Goal: Information Seeking & Learning: Learn about a topic

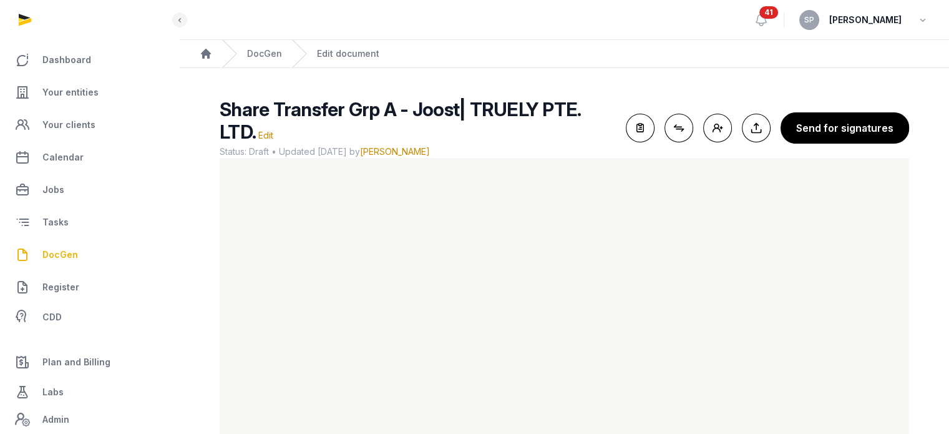
click at [46, 255] on span "DocGen" at bounding box center [60, 254] width 36 height 15
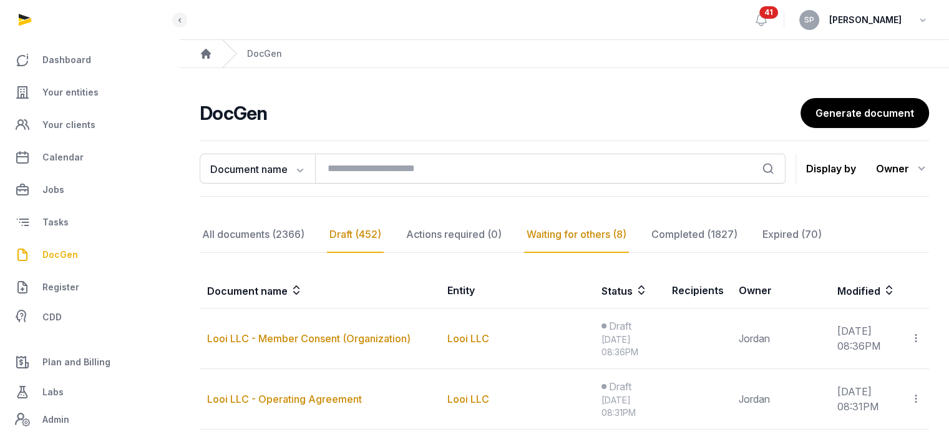
click at [590, 233] on div "Waiting for others (8)" at bounding box center [576, 234] width 105 height 36
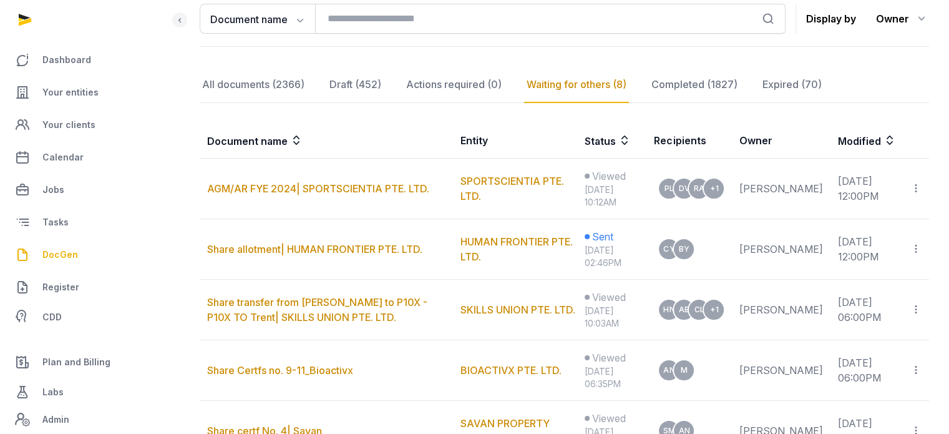
scroll to position [241, 0]
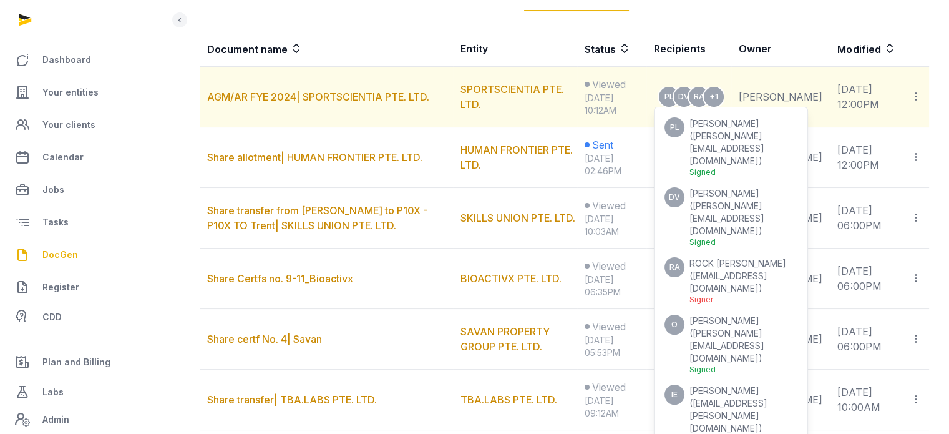
click at [797, 433] on div "Signed" at bounding box center [743, 439] width 108 height 10
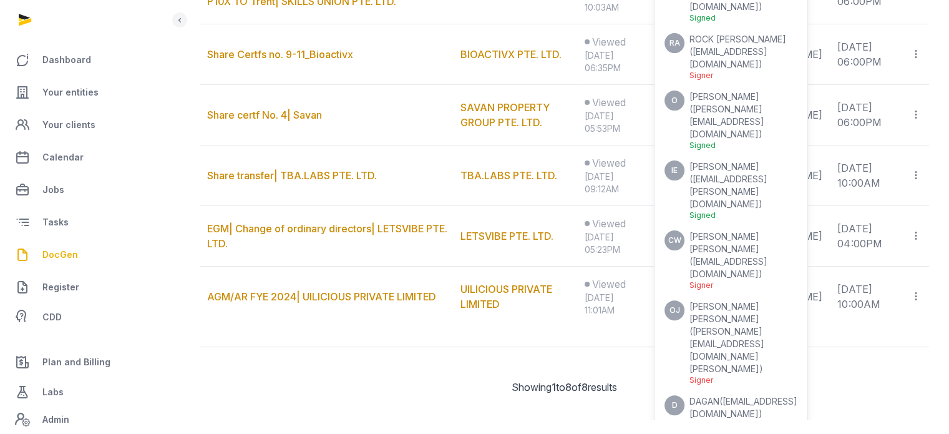
scroll to position [467, 0]
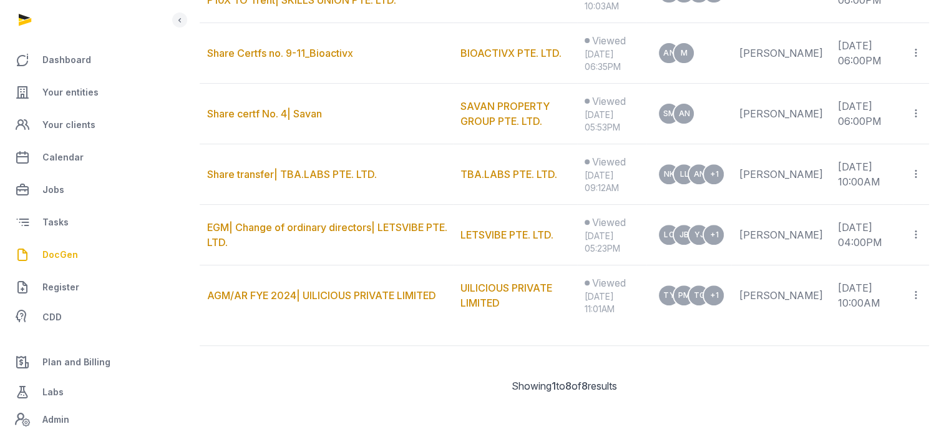
click at [397, 422] on main "**********" at bounding box center [564, 19] width 769 height 837
click at [84, 89] on span "Your entities" at bounding box center [70, 92] width 56 height 15
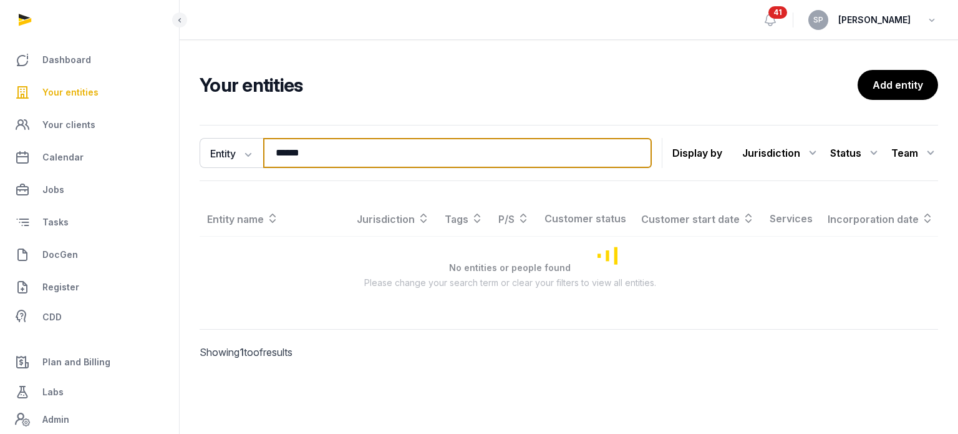
click at [326, 158] on input "******" at bounding box center [457, 153] width 389 height 30
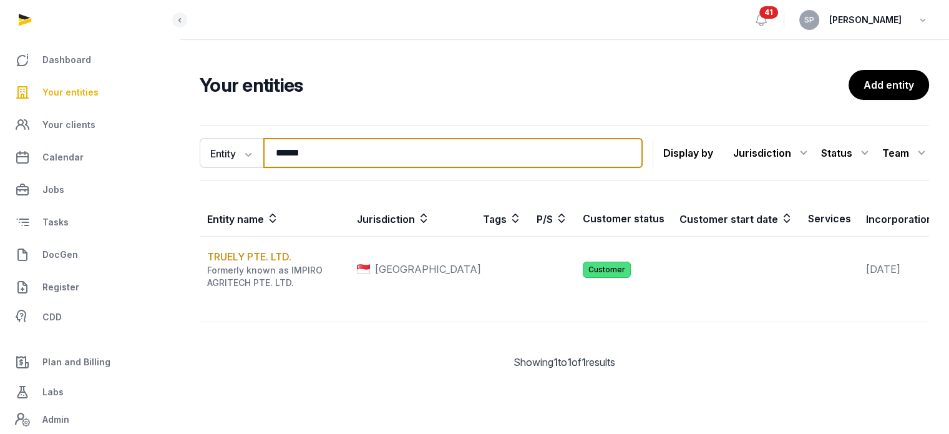
click at [326, 158] on input "******" at bounding box center [452, 153] width 379 height 30
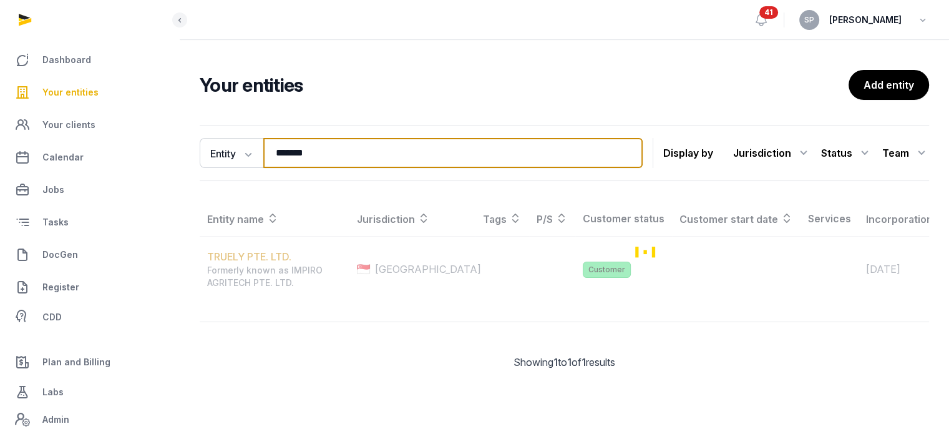
type input "*******"
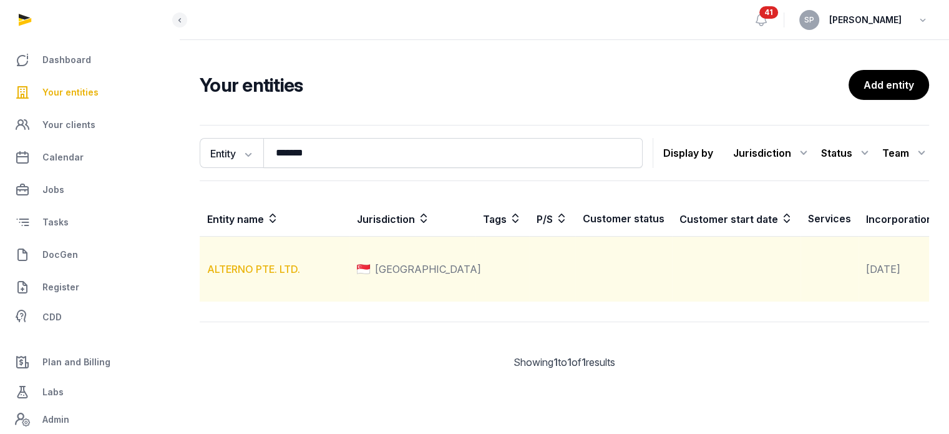
click at [286, 275] on link "ALTERNO PTE. LTD." at bounding box center [253, 269] width 93 height 12
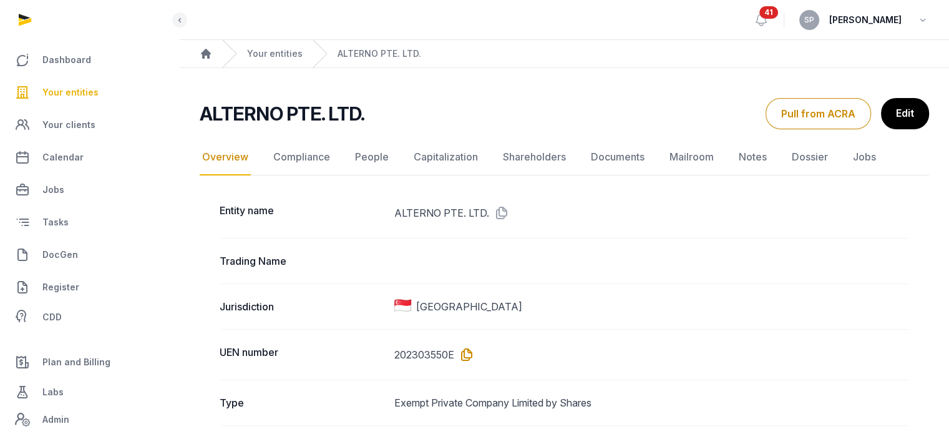
click at [473, 354] on icon at bounding box center [464, 354] width 20 height 20
click at [620, 154] on link "Documents" at bounding box center [617, 157] width 59 height 36
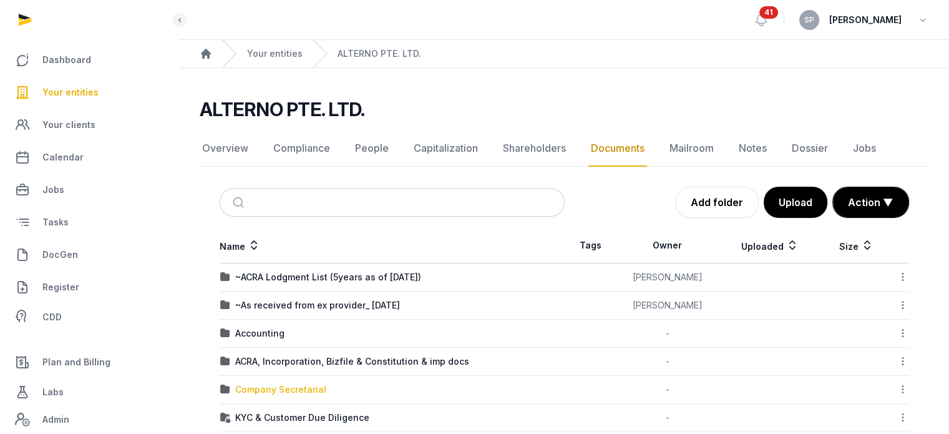
click at [294, 391] on div "Company Secretarial" at bounding box center [280, 389] width 91 height 12
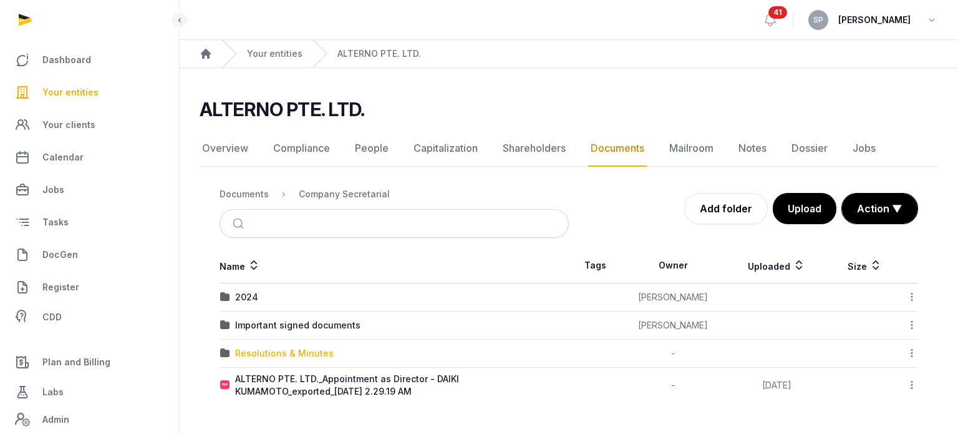
click at [262, 351] on div "Resolutions & Minutes" at bounding box center [284, 353] width 99 height 12
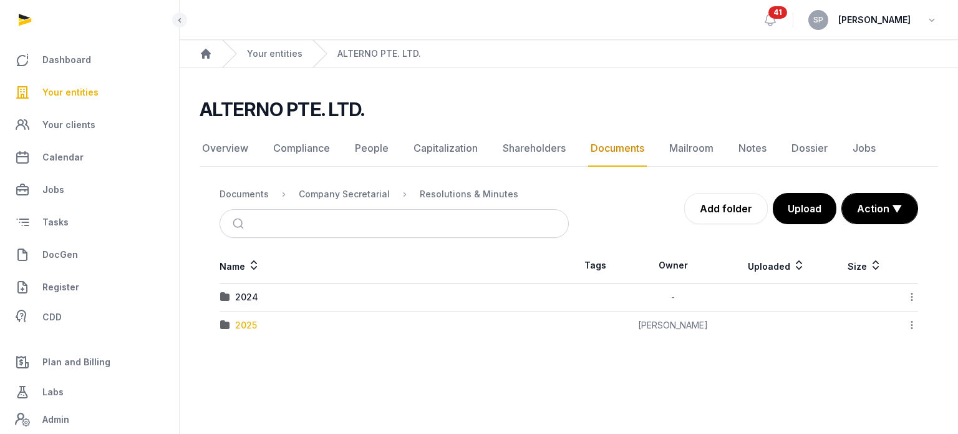
click at [243, 324] on div "2025" at bounding box center [246, 325] width 22 height 12
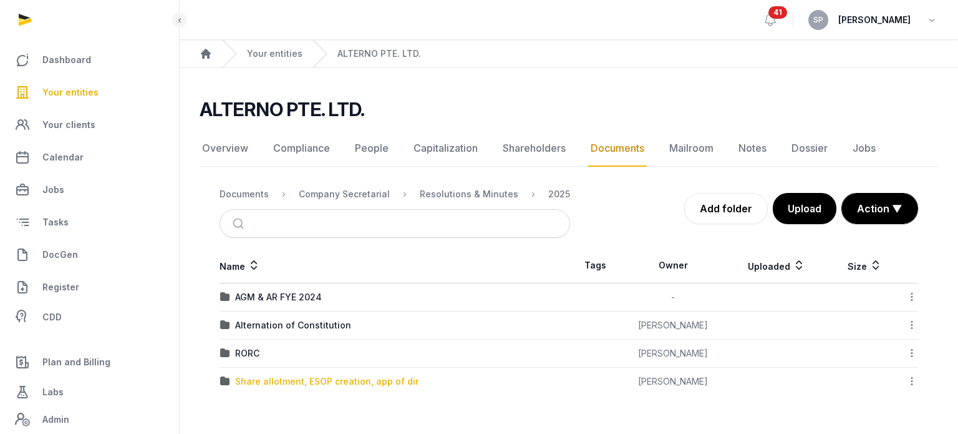
click at [278, 381] on div "Share allotment, ESOP creation, app of dir" at bounding box center [326, 381] width 183 height 12
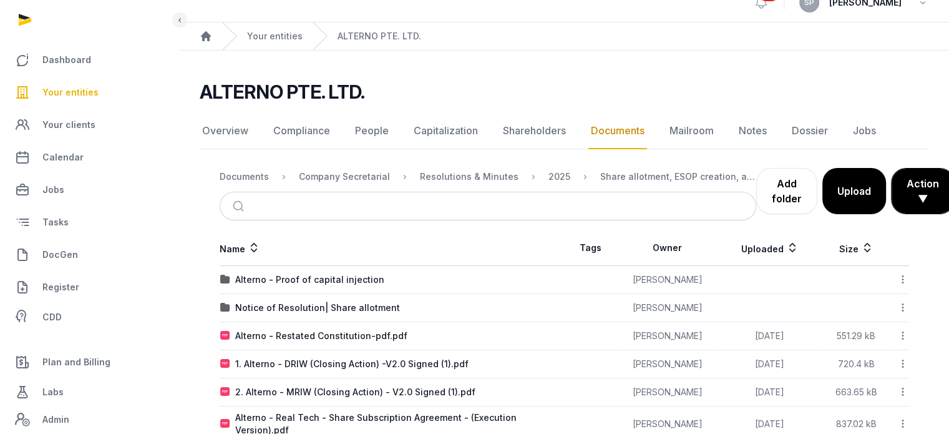
scroll to position [41, 0]
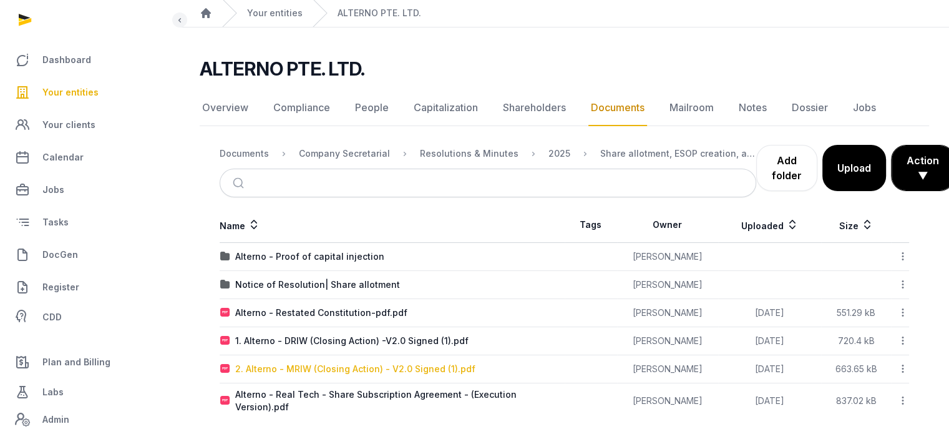
click at [332, 364] on div "2. Alterno - MRIW (Closing Action) - V2.0 Signed (1).pdf" at bounding box center [355, 368] width 240 height 12
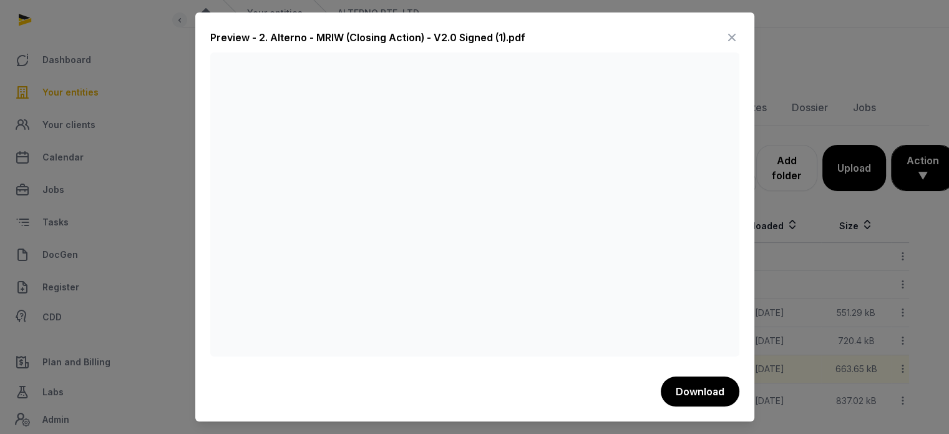
click at [737, 41] on icon at bounding box center [731, 37] width 15 height 20
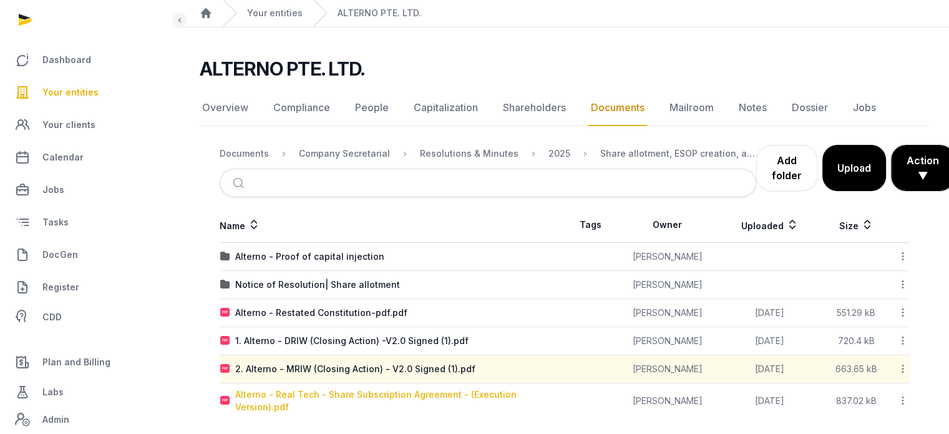
click at [350, 392] on div "Alterno - Real Tech - Share Subscription Agreement - (Execution Version).pdf" at bounding box center [399, 400] width 329 height 25
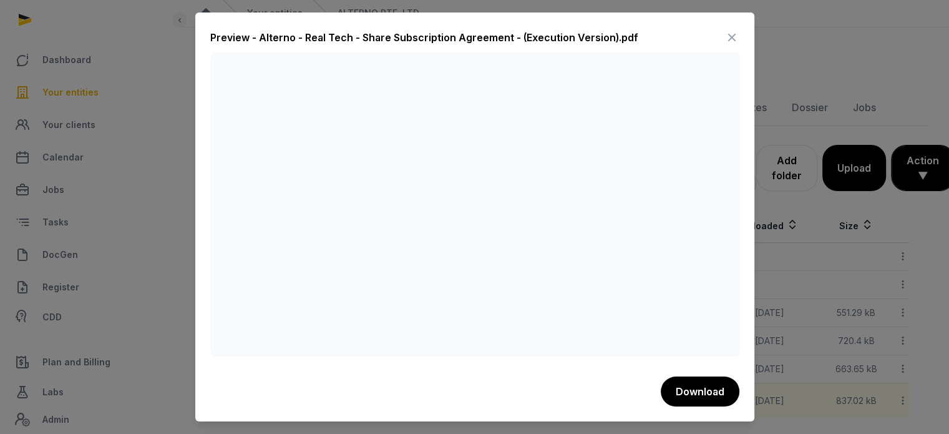
click at [731, 39] on icon at bounding box center [731, 37] width 15 height 20
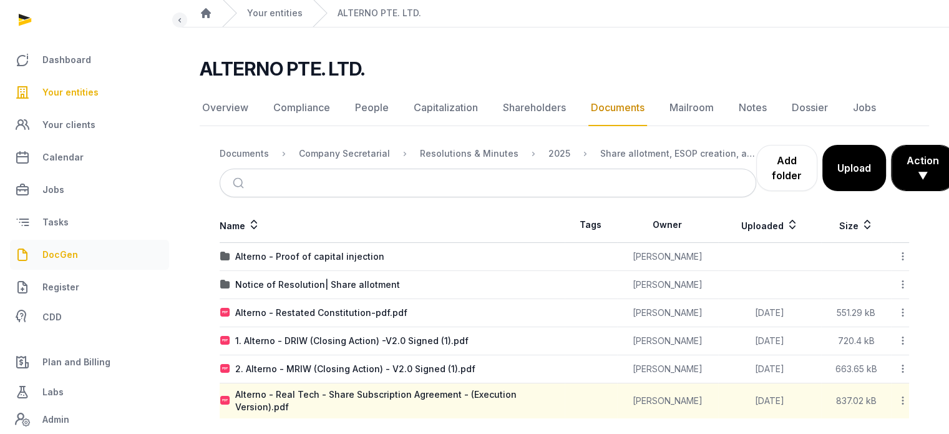
click at [80, 248] on link "DocGen" at bounding box center [89, 255] width 159 height 30
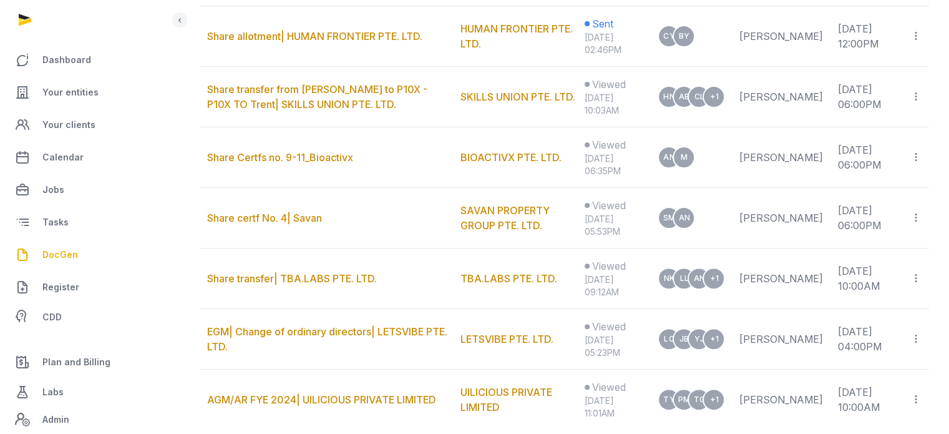
scroll to position [205, 0]
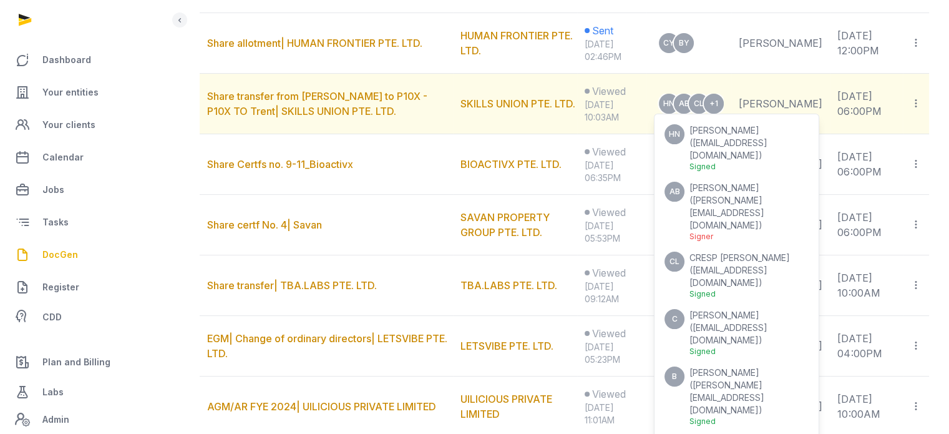
scroll to position [367, 0]
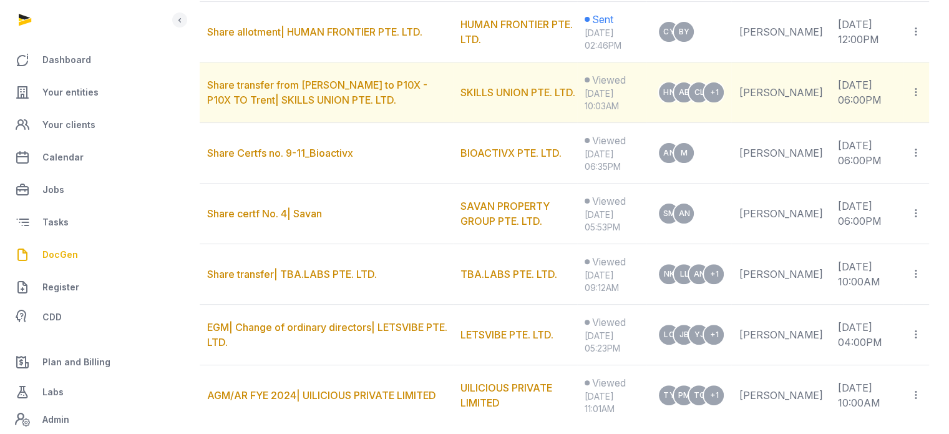
click at [918, 89] on icon at bounding box center [915, 91] width 11 height 13
click at [863, 119] on div "Copy links" at bounding box center [865, 126] width 88 height 15
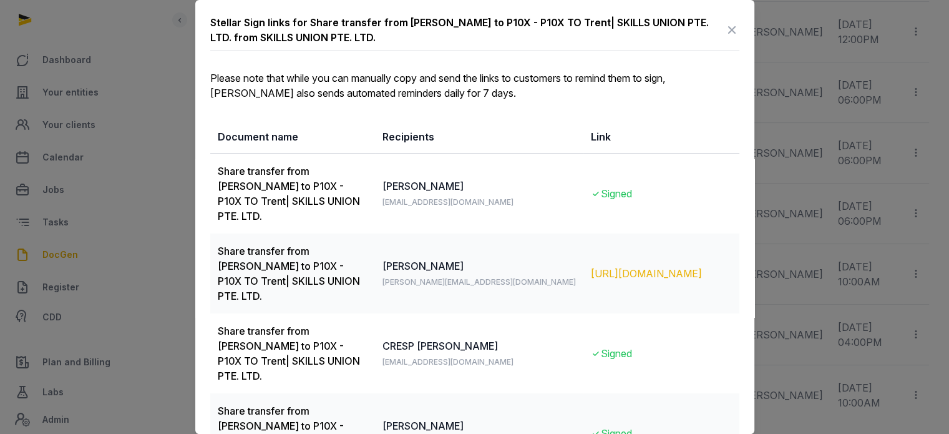
click at [604, 266] on div "https://app.pandadoc.com/s/jqQxj39wM5KydpKiNwKMkG" at bounding box center [661, 273] width 141 height 15
drag, startPoint x: 349, startPoint y: 39, endPoint x: 208, endPoint y: 40, distance: 141.0
click at [208, 40] on div "Stellar Sign links for Share transfer from Colin to P10X - P10X TO Trent| SKILL…" at bounding box center [474, 373] width 559 height 747
copy div "SKILLS UNION PTE. LTD."
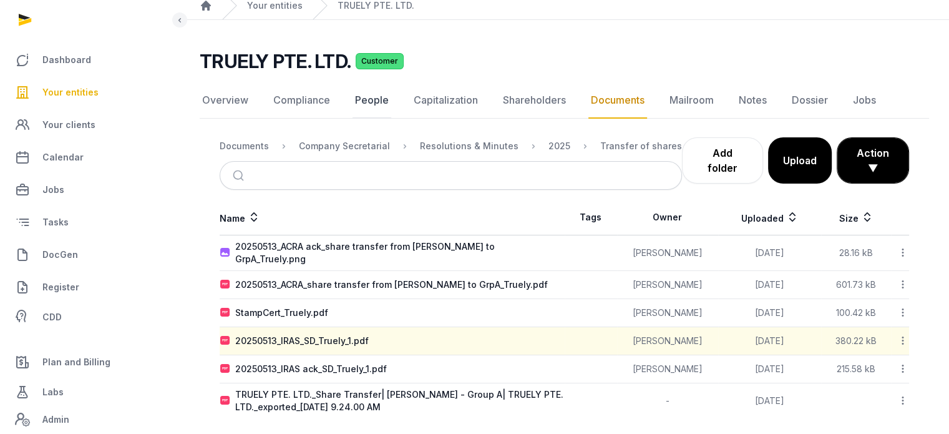
click at [364, 105] on link "People" at bounding box center [372, 100] width 39 height 36
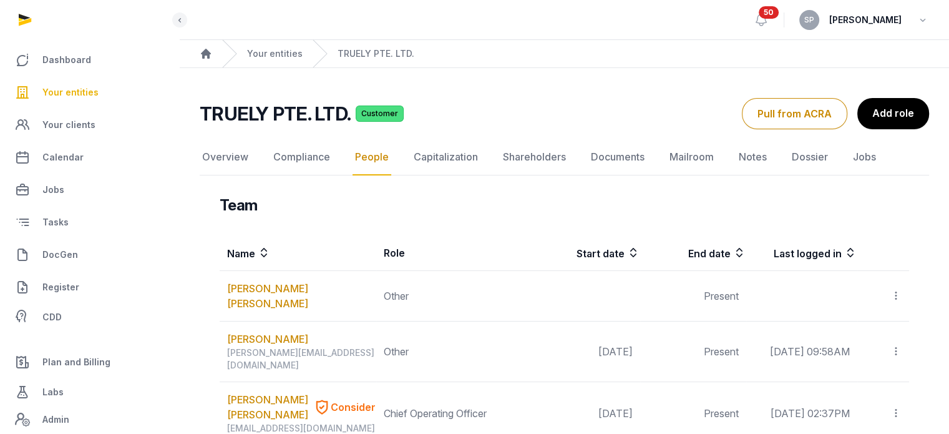
click at [99, 90] on link "Your entities" at bounding box center [89, 92] width 159 height 30
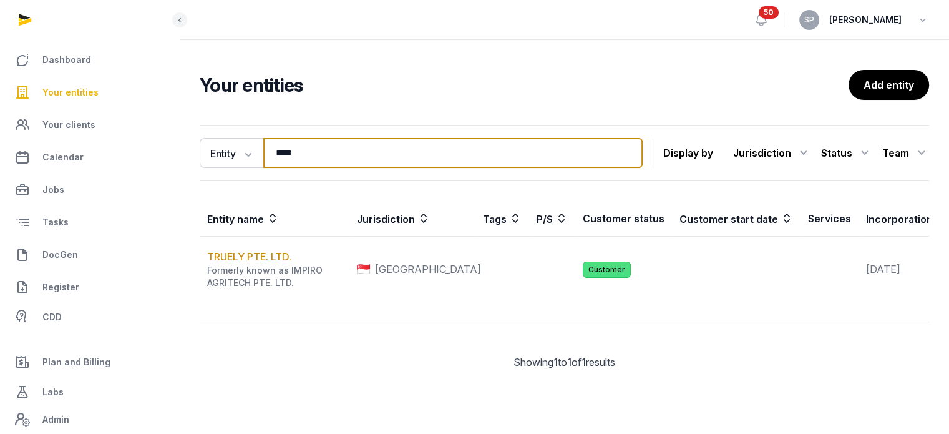
click at [308, 149] on input "****" at bounding box center [452, 153] width 379 height 30
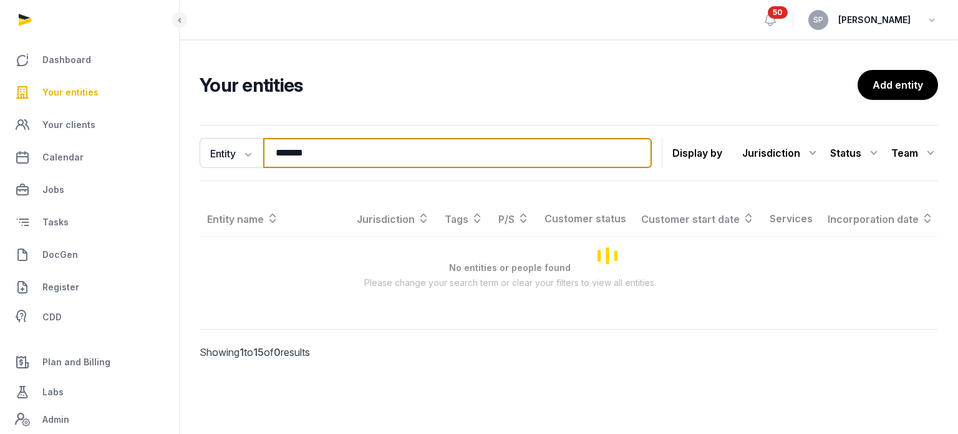
type input "*******"
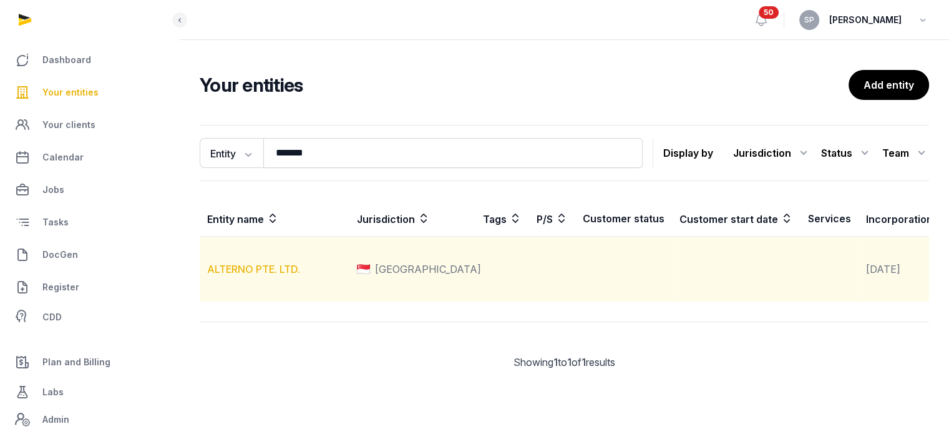
click at [276, 275] on link "ALTERNO PTE. LTD." at bounding box center [253, 269] width 93 height 12
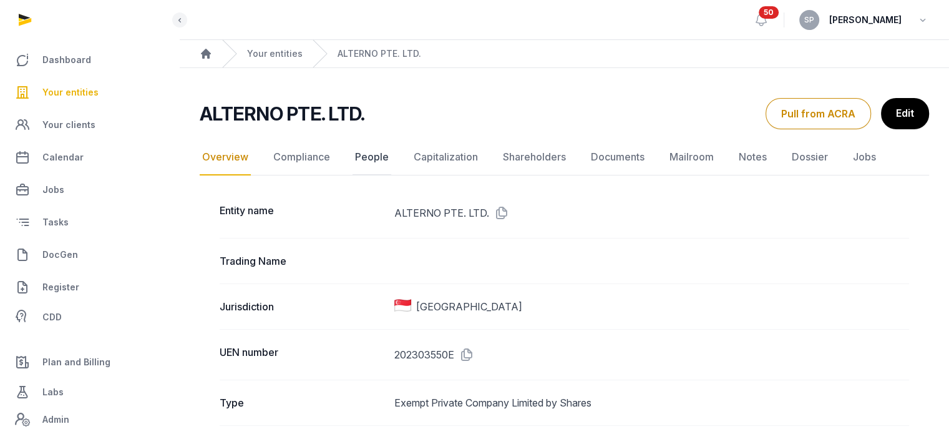
click at [376, 163] on link "People" at bounding box center [372, 157] width 39 height 36
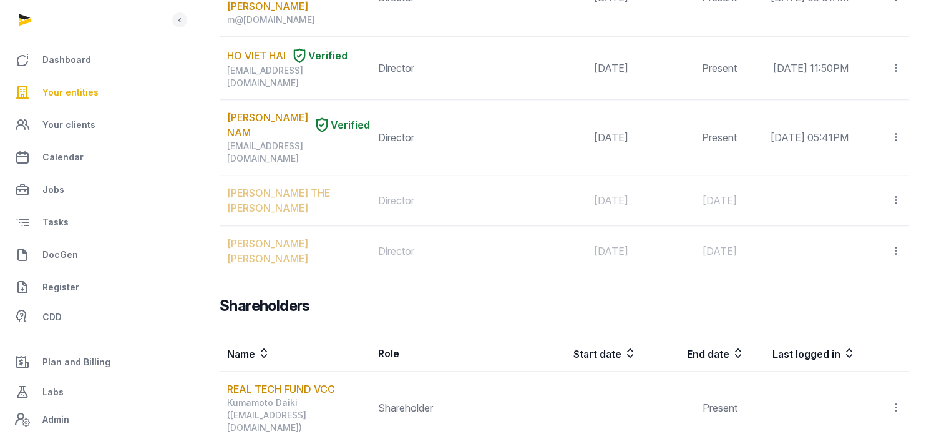
scroll to position [1201, 0]
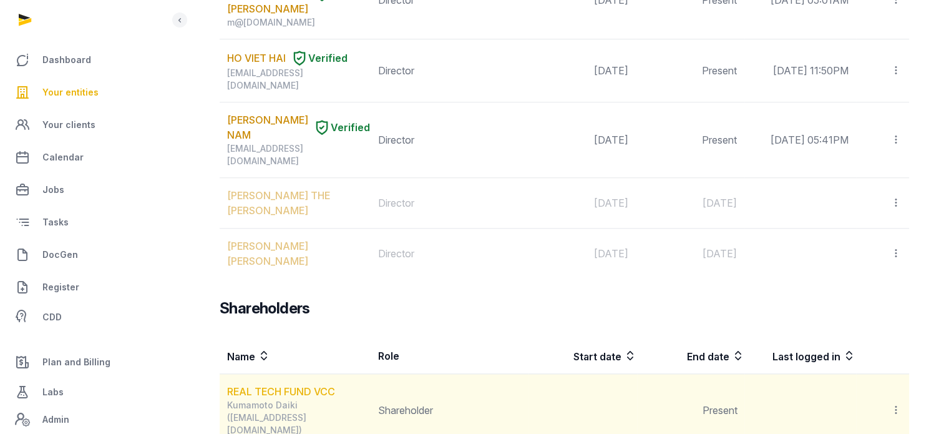
click at [302, 385] on link "REAL TECH FUND VCC" at bounding box center [281, 391] width 108 height 12
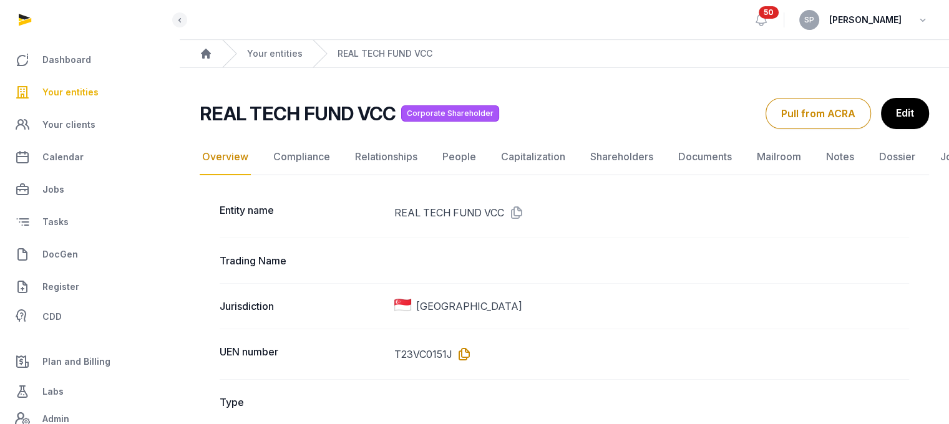
click at [464, 351] on icon at bounding box center [462, 354] width 20 height 20
click at [517, 212] on icon at bounding box center [514, 213] width 20 height 20
click at [87, 95] on span "Your entities" at bounding box center [70, 92] width 56 height 15
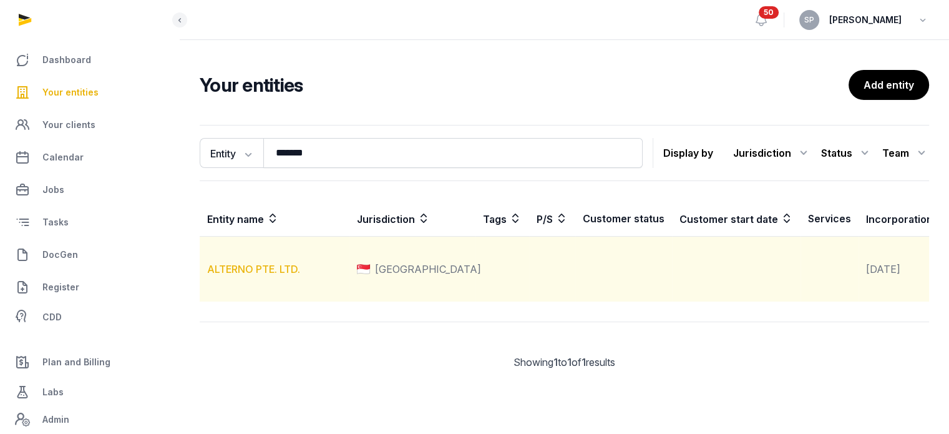
click at [262, 275] on link "ALTERNO PTE. LTD." at bounding box center [253, 269] width 93 height 12
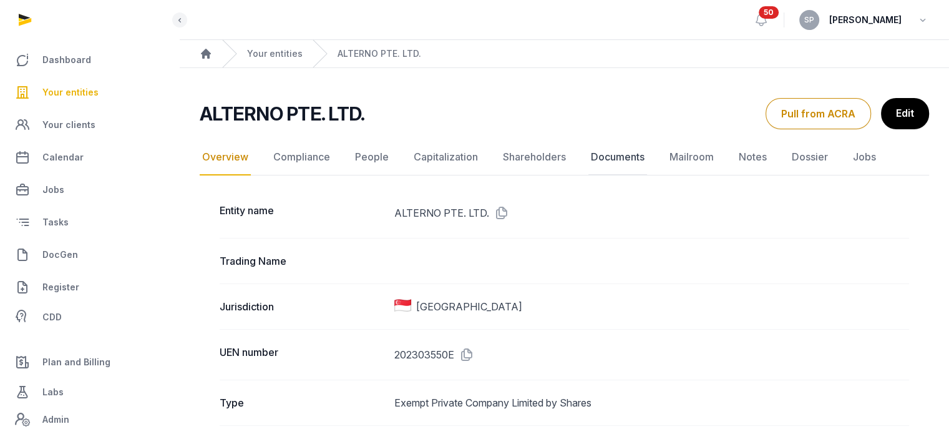
click at [621, 153] on link "Documents" at bounding box center [617, 157] width 59 height 36
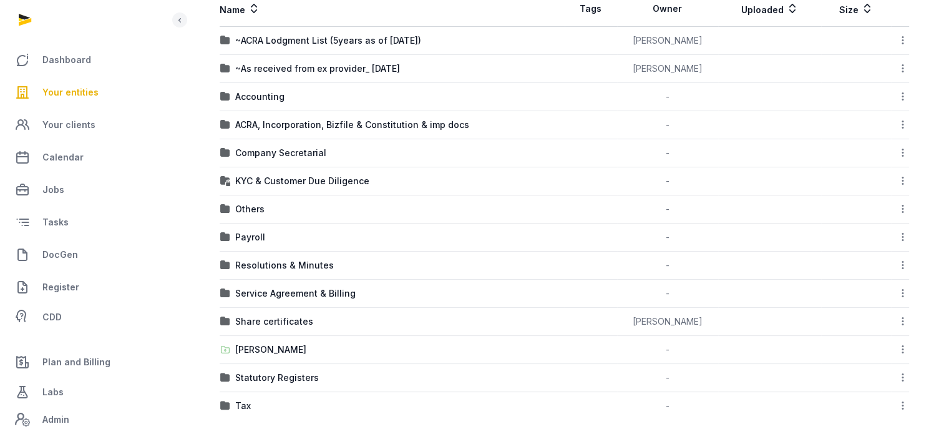
scroll to position [238, 0]
click at [290, 316] on div "Share certificates" at bounding box center [274, 320] width 78 height 12
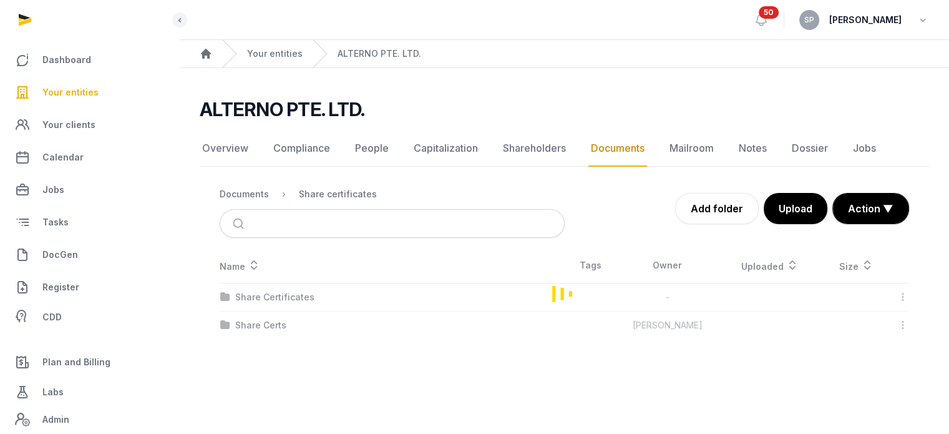
scroll to position [0, 0]
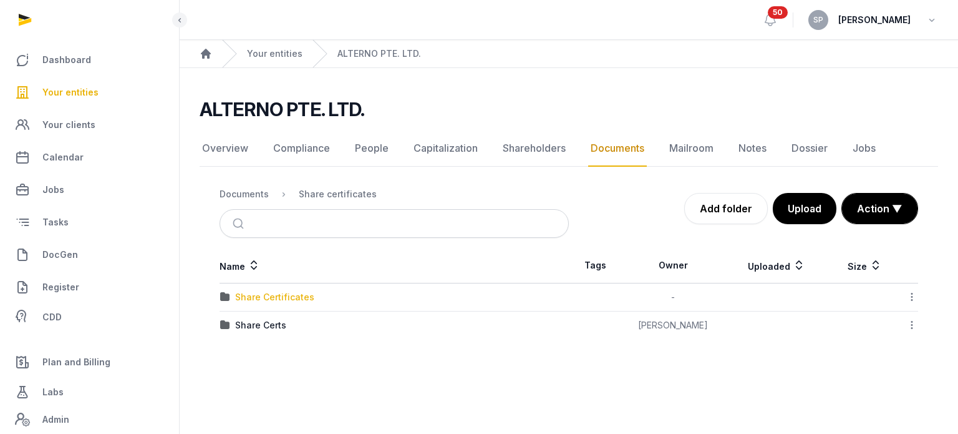
click at [294, 301] on div "Share Certificates" at bounding box center [274, 297] width 79 height 12
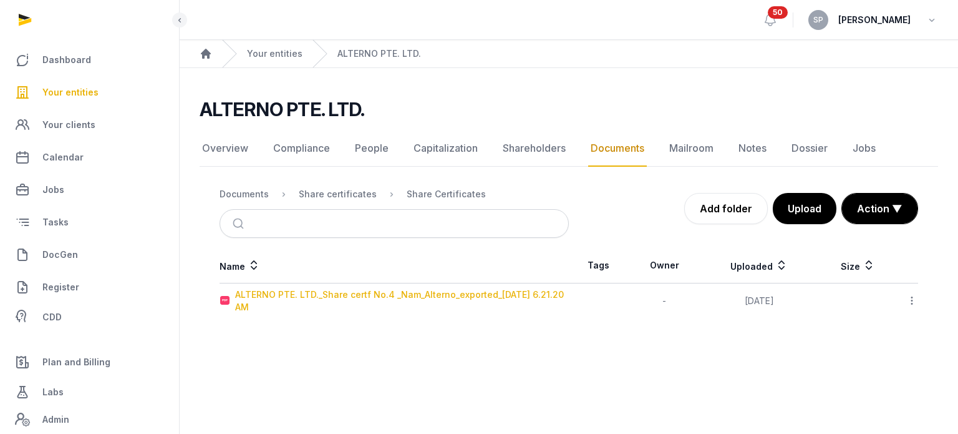
click at [470, 301] on div "ALTERNO PTE. LTD._Share certf No.4 _Nam_Alterno_exported_[DATE] 6.21.20 AM" at bounding box center [401, 300] width 333 height 25
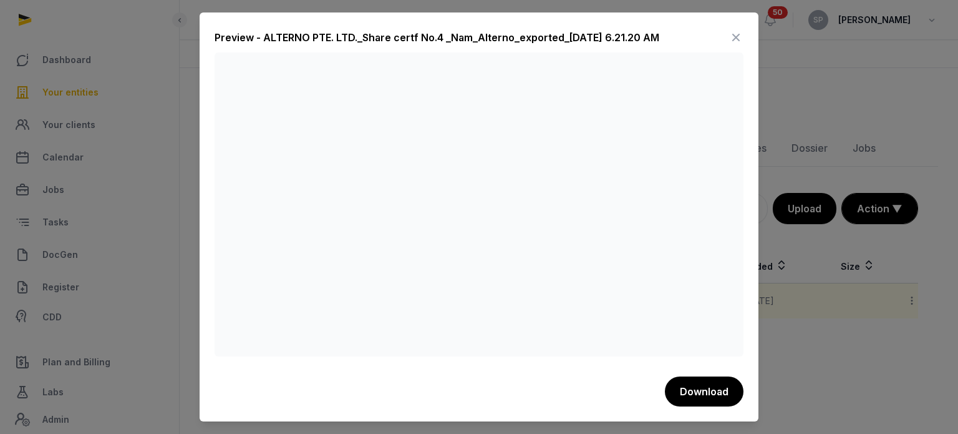
click at [736, 38] on icon at bounding box center [736, 37] width 15 height 20
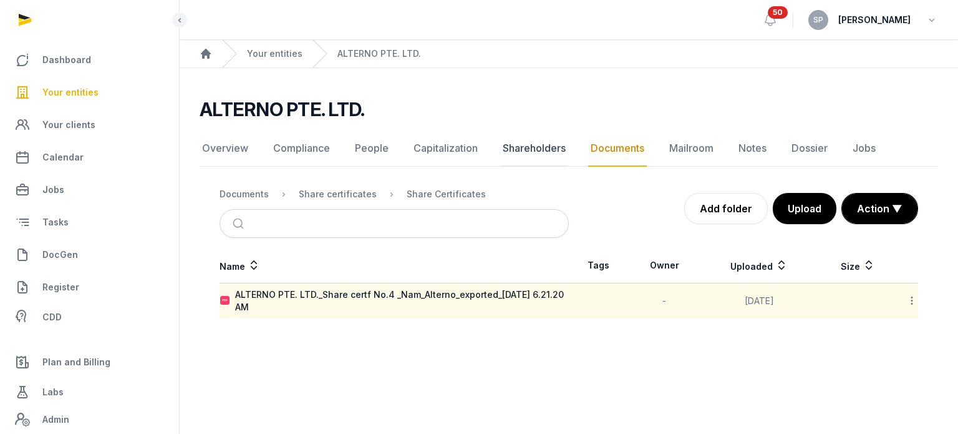
click at [548, 144] on link "Shareholders" at bounding box center [534, 148] width 68 height 36
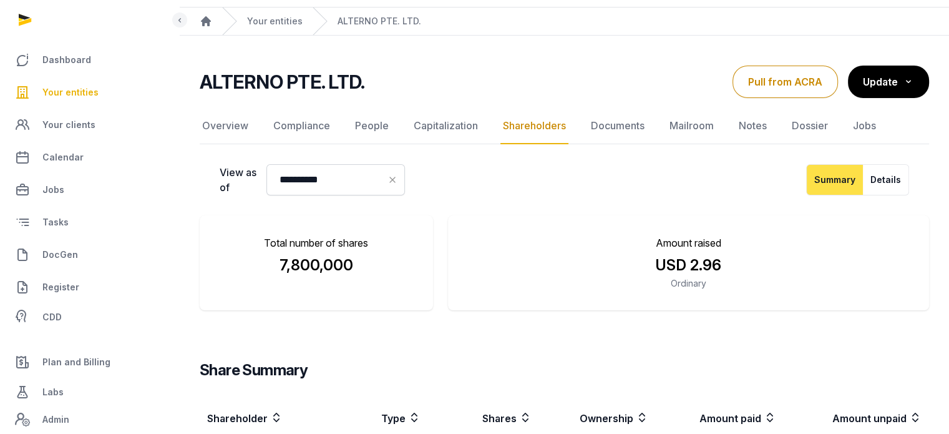
scroll to position [167, 0]
